Goal: Communication & Community: Participate in discussion

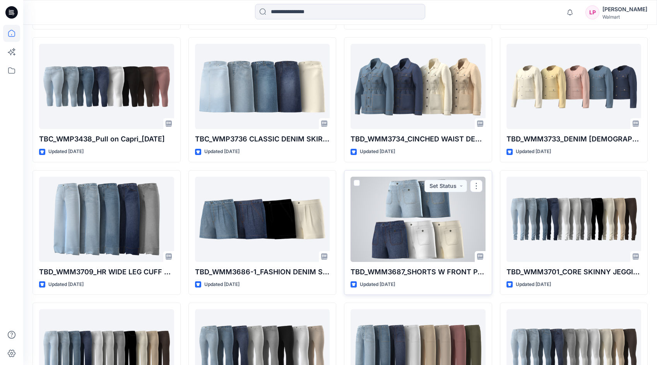
scroll to position [2449, 0]
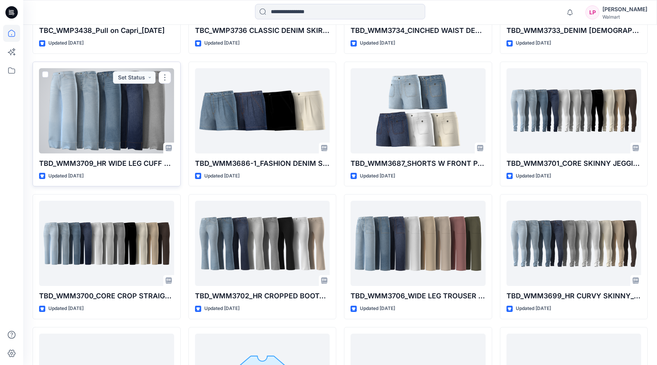
click at [135, 139] on div at bounding box center [106, 110] width 135 height 85
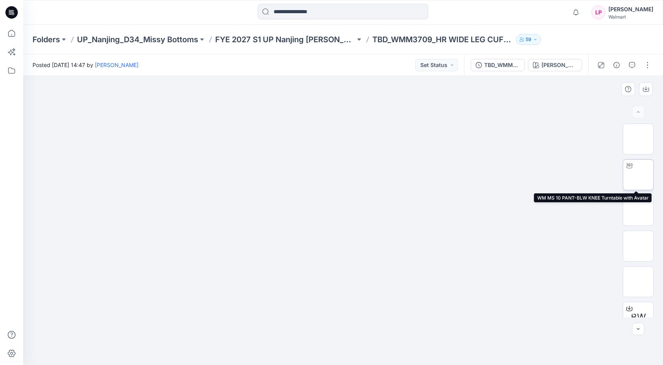
click at [638, 175] on img at bounding box center [638, 175] width 0 height 0
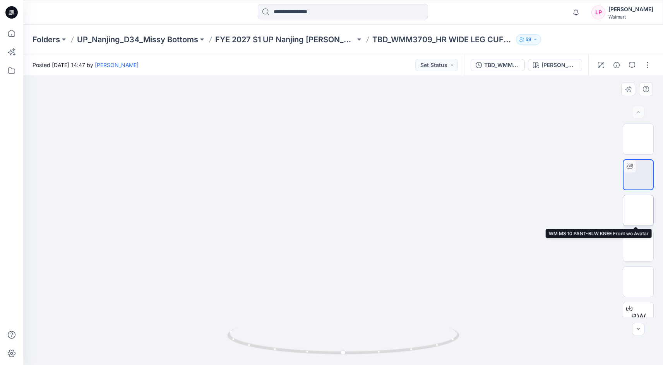
click at [638, 210] on img at bounding box center [638, 210] width 0 height 0
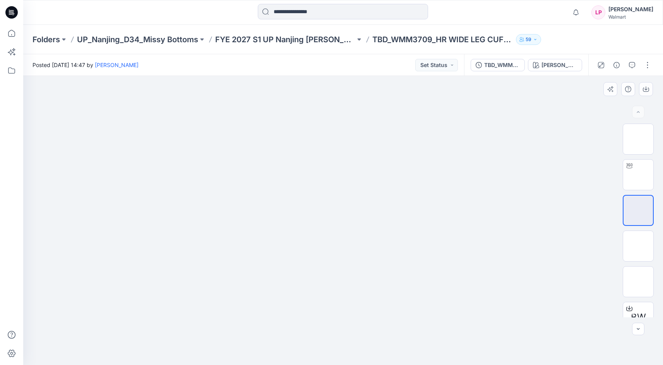
drag, startPoint x: 433, startPoint y: 196, endPoint x: 341, endPoint y: 202, distance: 91.9
click at [377, 76] on img at bounding box center [343, 76] width 289 height 0
click at [634, 62] on icon "button" at bounding box center [632, 65] width 6 height 6
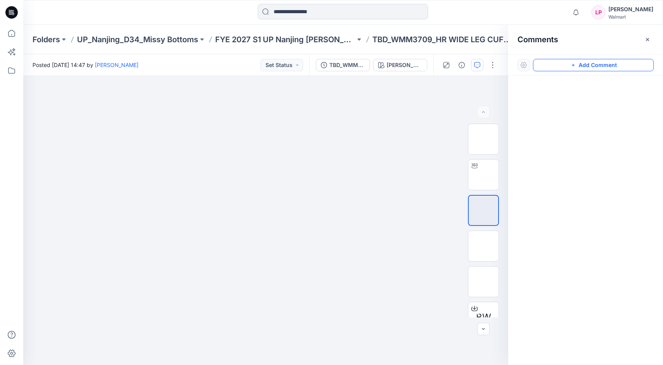
click at [565, 63] on button "Add Comment" at bounding box center [593, 65] width 121 height 12
click at [284, 145] on div "1" at bounding box center [265, 220] width 485 height 289
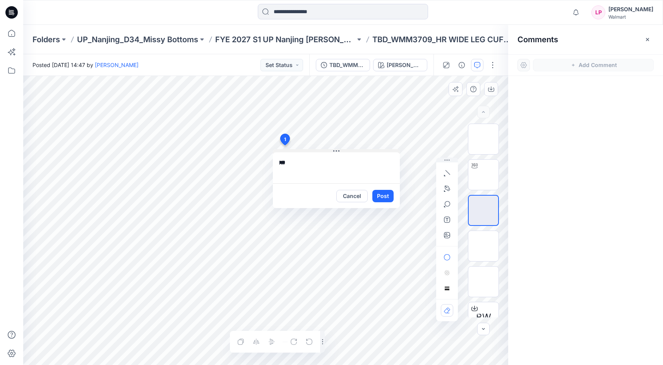
type textarea "***"
click at [449, 173] on icon "button" at bounding box center [447, 173] width 6 height 6
click at [451, 174] on button "button" at bounding box center [447, 173] width 12 height 12
click at [422, 174] on icon "button" at bounding box center [421, 171] width 6 height 6
click at [448, 202] on icon "button" at bounding box center [447, 204] width 6 height 6
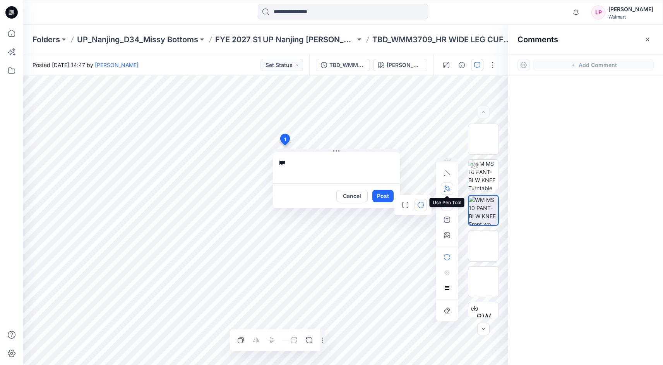
click at [446, 190] on icon "button" at bounding box center [447, 188] width 6 height 6
click at [286, 223] on icon "Layer 1" at bounding box center [265, 220] width 485 height 289
drag, startPoint x: 294, startPoint y: 251, endPoint x: 295, endPoint y: 271, distance: 20.1
click at [295, 271] on icon "Layer 1" at bounding box center [265, 220] width 485 height 289
drag, startPoint x: 286, startPoint y: 299, endPoint x: 287, endPoint y: 315, distance: 15.9
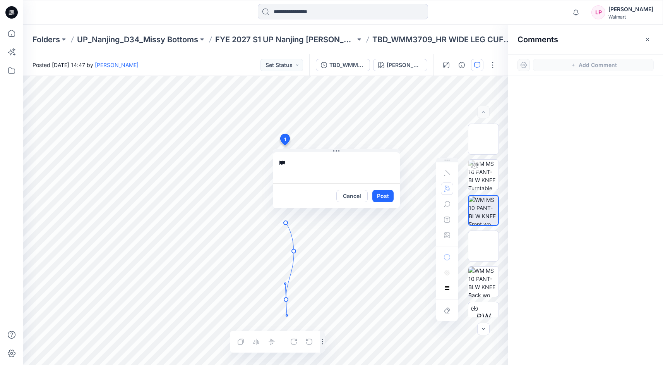
click at [287, 315] on icon "Layer 1" at bounding box center [265, 220] width 485 height 289
click at [291, 329] on icon "Layer 1" at bounding box center [265, 220] width 485 height 289
click at [290, 328] on circle at bounding box center [291, 329] width 4 height 4
click at [377, 194] on button "Post" at bounding box center [382, 196] width 21 height 12
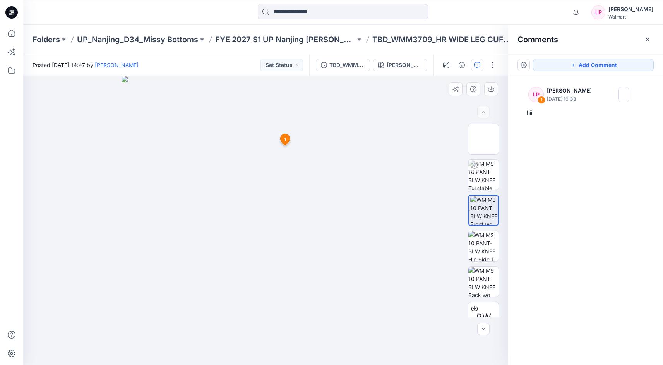
click at [286, 140] on icon at bounding box center [285, 139] width 9 height 11
click at [286, 137] on icon at bounding box center [285, 139] width 9 height 11
click at [284, 137] on span "1" at bounding box center [285, 139] width 2 height 7
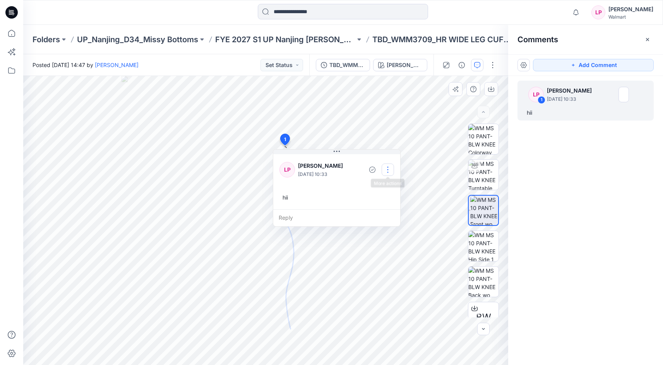
click at [388, 171] on button "button" at bounding box center [388, 169] width 12 height 12
click at [378, 210] on p "Delete thread" at bounding box center [389, 208] width 34 height 8
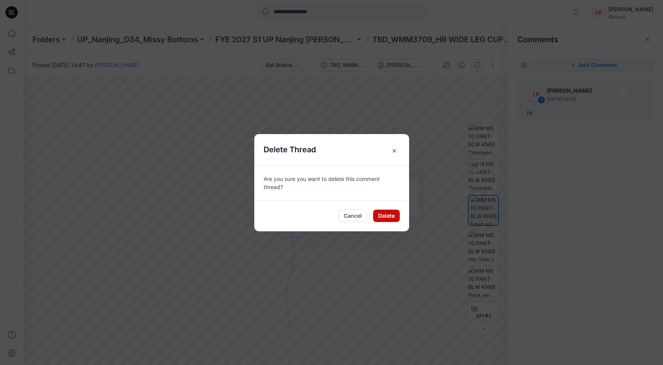
click at [381, 212] on button "Delete" at bounding box center [386, 215] width 27 height 12
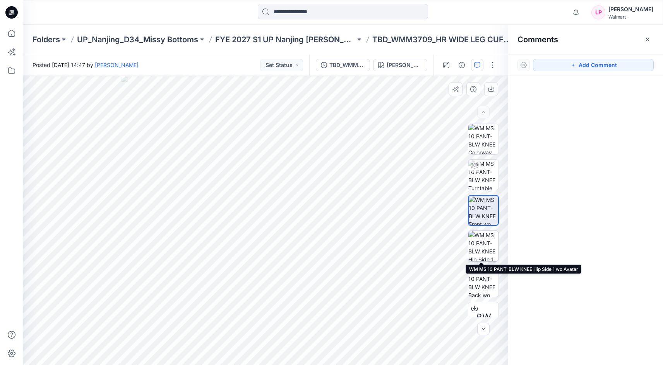
click at [488, 252] on img at bounding box center [483, 246] width 30 height 30
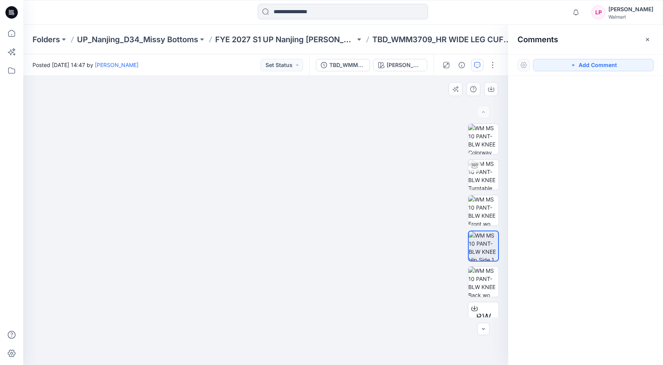
click at [258, 27] on img at bounding box center [265, 27] width 387 height 0
click at [473, 66] on button "button" at bounding box center [477, 65] width 12 height 12
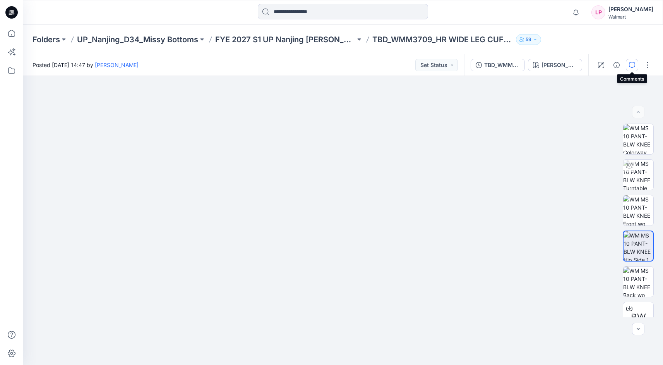
click at [628, 62] on button "button" at bounding box center [632, 65] width 12 height 12
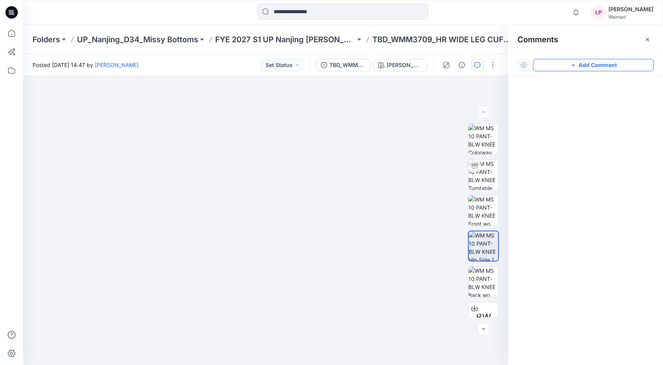
click at [547, 65] on button "Add Comment" at bounding box center [593, 65] width 121 height 12
click at [280, 136] on div "2" at bounding box center [265, 220] width 485 height 289
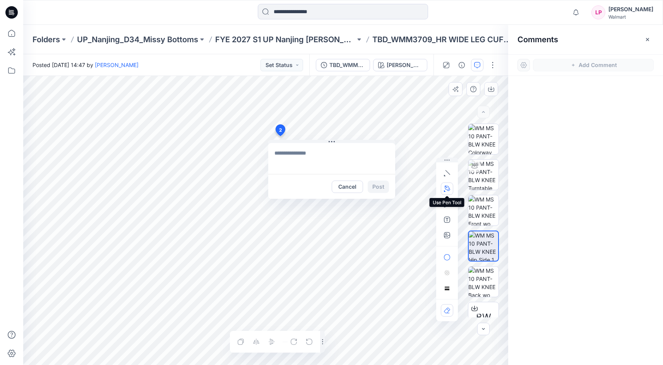
click at [449, 185] on button "button" at bounding box center [447, 188] width 12 height 12
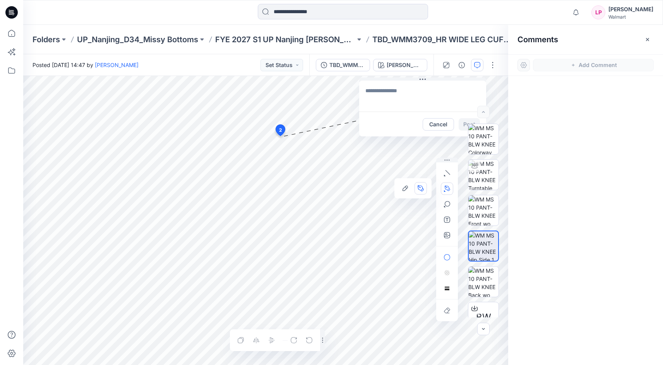
drag, startPoint x: 329, startPoint y: 141, endPoint x: 434, endPoint y: 72, distance: 125.7
click at [434, 72] on div "Posted [DATE] 14:47 by [PERSON_NAME] Set Status TBD_WMM3709_HR WIDE LEG CUFF JE…" at bounding box center [343, 209] width 640 height 310
click at [280, 140] on icon "Layer 1" at bounding box center [265, 220] width 485 height 289
click at [281, 168] on icon "Layer 1" at bounding box center [265, 220] width 485 height 289
click at [289, 183] on icon "Layer 1" at bounding box center [265, 220] width 485 height 289
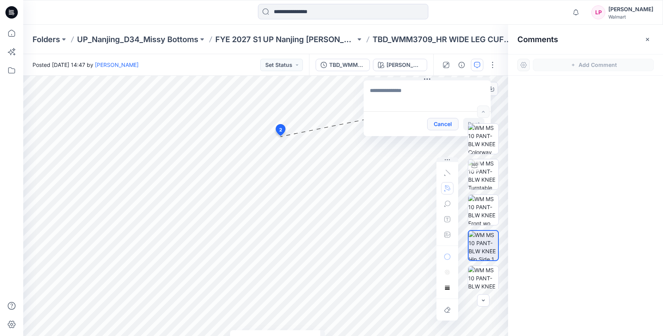
click at [431, 124] on button "Cancel" at bounding box center [442, 124] width 31 height 12
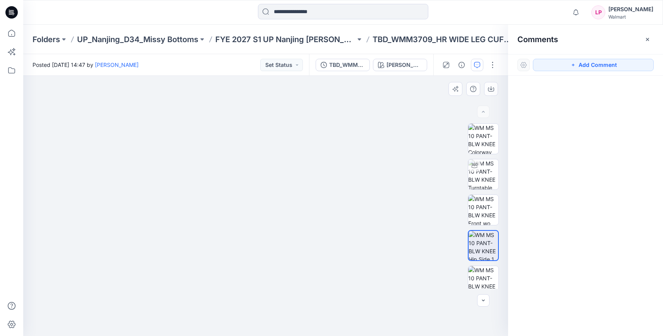
click at [305, 213] on img at bounding box center [265, 197] width 294 height 277
click at [473, 203] on img at bounding box center [483, 210] width 30 height 30
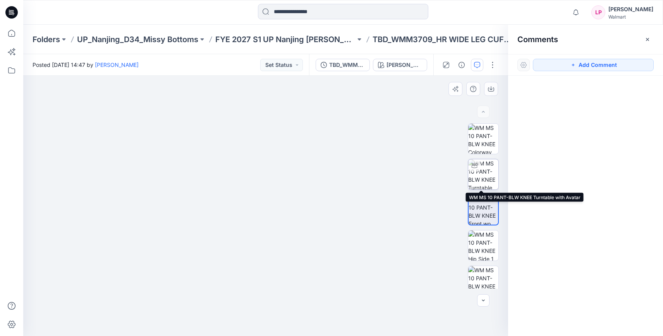
click at [473, 176] on img at bounding box center [483, 174] width 30 height 30
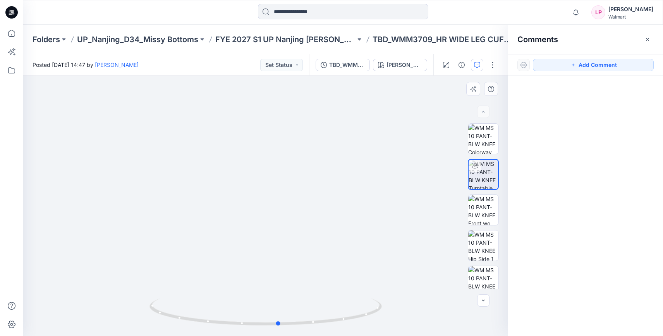
drag, startPoint x: 339, startPoint y: 238, endPoint x: 120, endPoint y: 251, distance: 219.8
click at [120, 251] on div at bounding box center [265, 206] width 485 height 260
click at [486, 273] on img at bounding box center [483, 281] width 30 height 30
drag, startPoint x: 296, startPoint y: 279, endPoint x: 234, endPoint y: 268, distance: 63.4
click at [234, 76] on img at bounding box center [265, 76] width 260 height 0
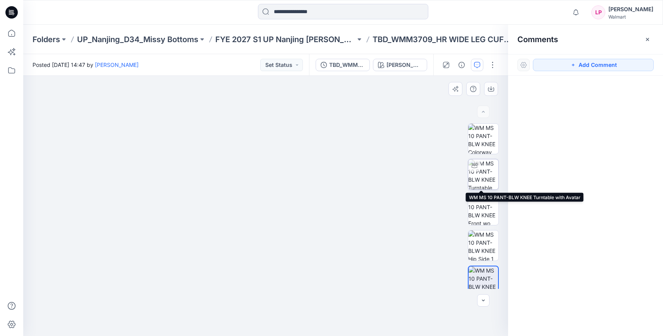
click at [478, 175] on img at bounding box center [483, 174] width 30 height 30
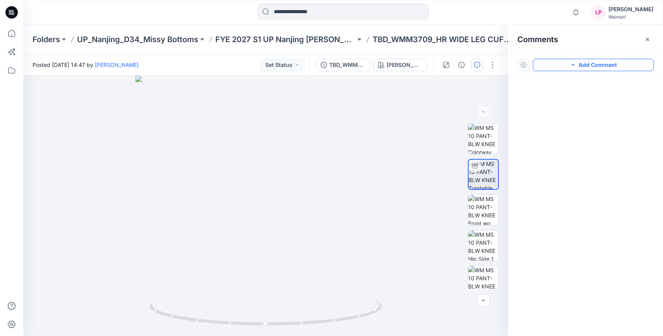
click at [571, 65] on icon "button" at bounding box center [573, 65] width 6 height 6
click at [283, 193] on div "2" at bounding box center [265, 206] width 485 height 260
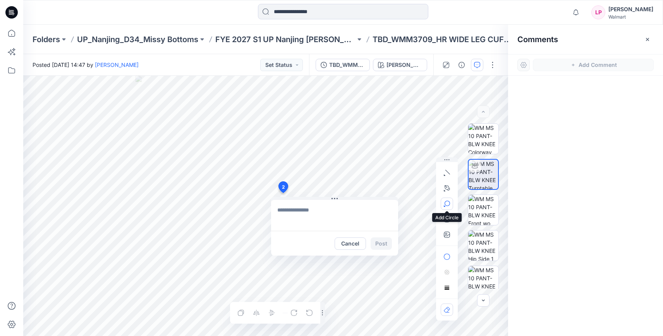
click at [447, 207] on icon "button" at bounding box center [446, 204] width 6 height 6
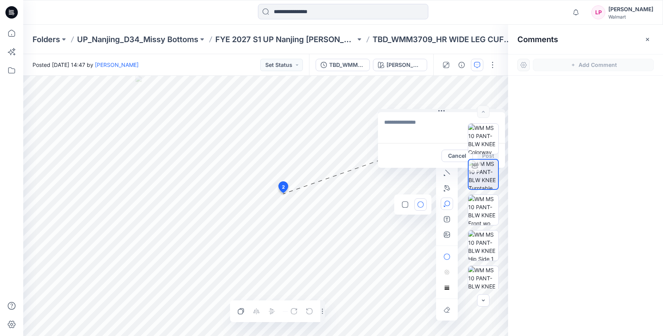
drag, startPoint x: 334, startPoint y: 197, endPoint x: 441, endPoint y: 114, distance: 135.3
click at [444, 108] on icon at bounding box center [441, 111] width 6 height 6
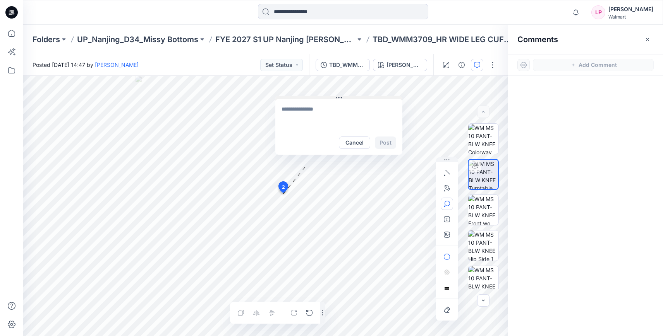
drag, startPoint x: 450, startPoint y: 109, endPoint x: 339, endPoint y: 98, distance: 110.9
click at [339, 98] on icon at bounding box center [339, 98] width 6 height 6
click at [344, 120] on textarea at bounding box center [338, 114] width 127 height 31
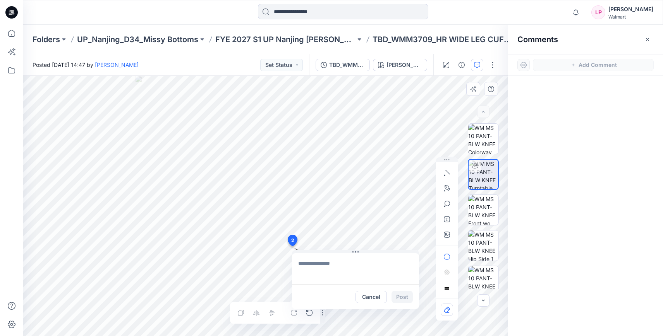
drag, startPoint x: 282, startPoint y: 190, endPoint x: 292, endPoint y: 241, distance: 51.2
click at [360, 273] on textarea at bounding box center [343, 268] width 127 height 31
type textarea "*****"
click at [397, 293] on button "Post" at bounding box center [390, 297] width 21 height 12
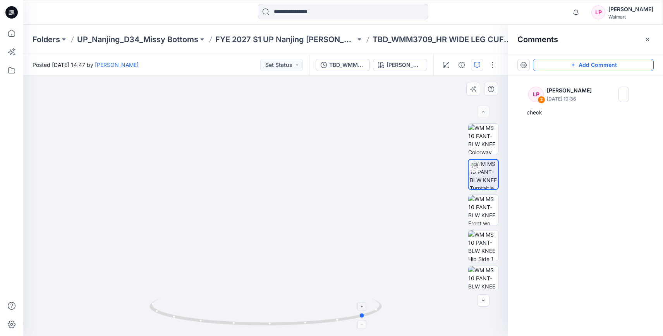
drag, startPoint x: 312, startPoint y: 324, endPoint x: 207, endPoint y: 316, distance: 105.2
click at [207, 316] on icon at bounding box center [266, 313] width 234 height 29
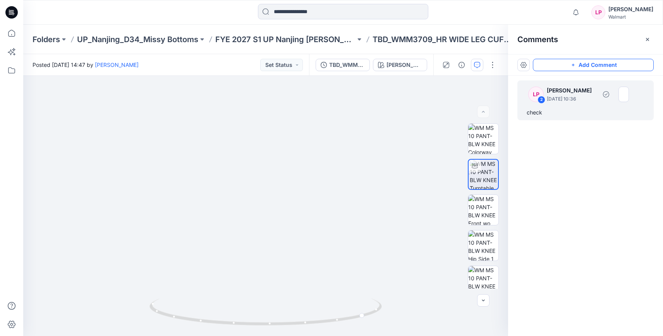
click at [557, 102] on p "[DATE] 10:36" at bounding box center [571, 99] width 50 height 8
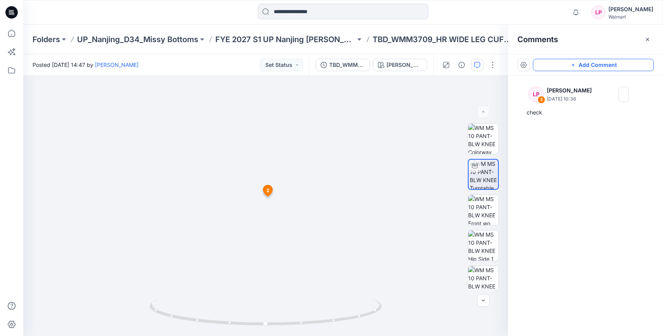
drag, startPoint x: 310, startPoint y: 269, endPoint x: 242, endPoint y: 149, distance: 138.8
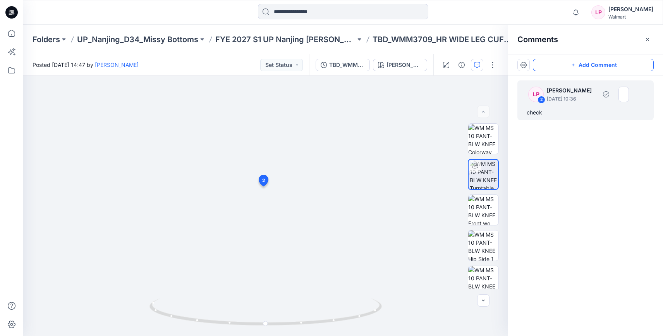
click at [569, 101] on p "[DATE] 10:36" at bounding box center [571, 99] width 50 height 8
click at [575, 98] on p "[DATE] 10:36" at bounding box center [571, 99] width 50 height 8
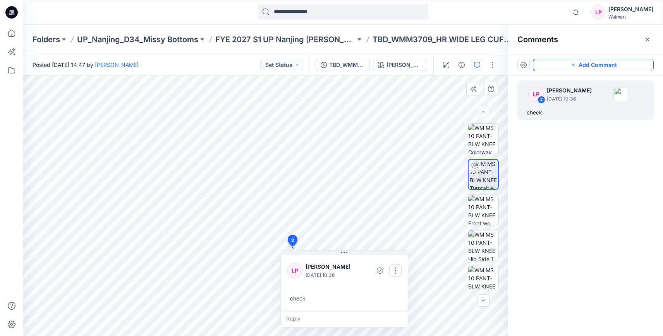
click at [398, 268] on button "button" at bounding box center [395, 271] width 12 height 12
click at [402, 306] on p "Delete thread" at bounding box center [397, 310] width 34 height 8
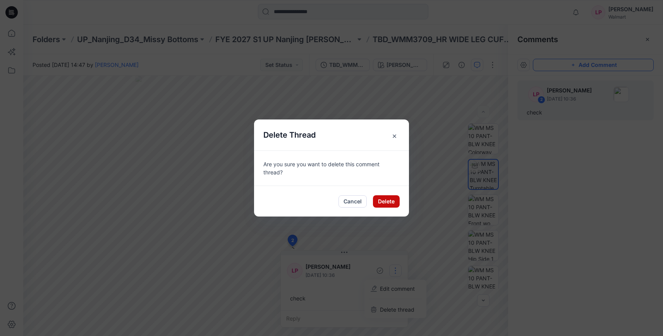
click at [387, 204] on button "Delete" at bounding box center [386, 201] width 27 height 12
